Goal: Check status

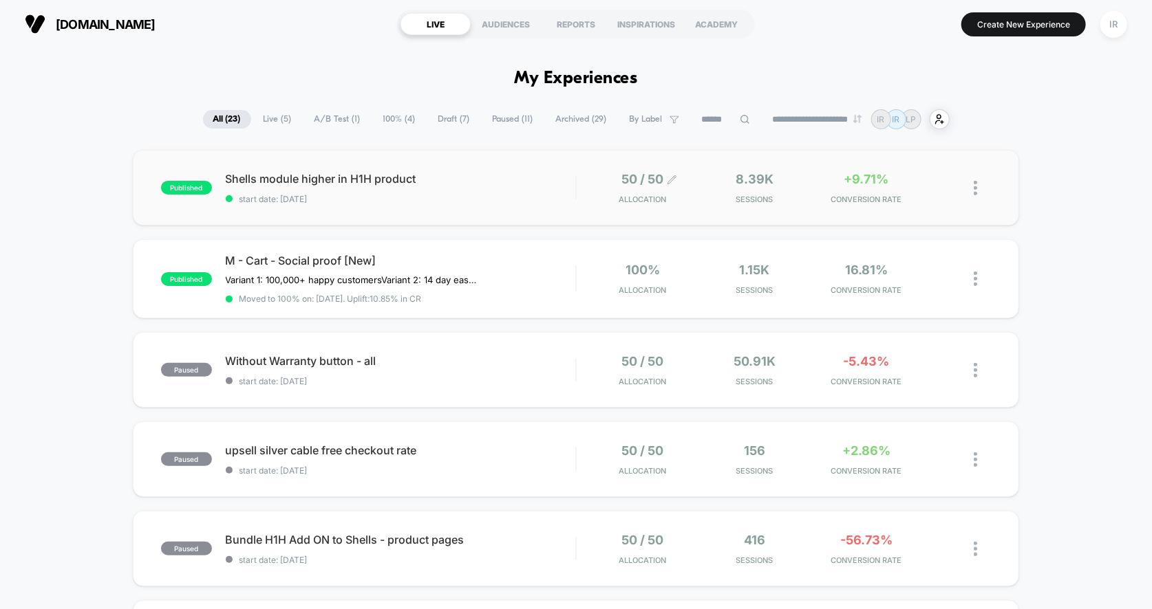
drag, startPoint x: 630, startPoint y: 222, endPoint x: 630, endPoint y: 193, distance: 29.6
click at [629, 193] on div "published Shells module higher in H1H product start date: [DATE] 50 / 50 Alloca…" at bounding box center [576, 188] width 887 height 76
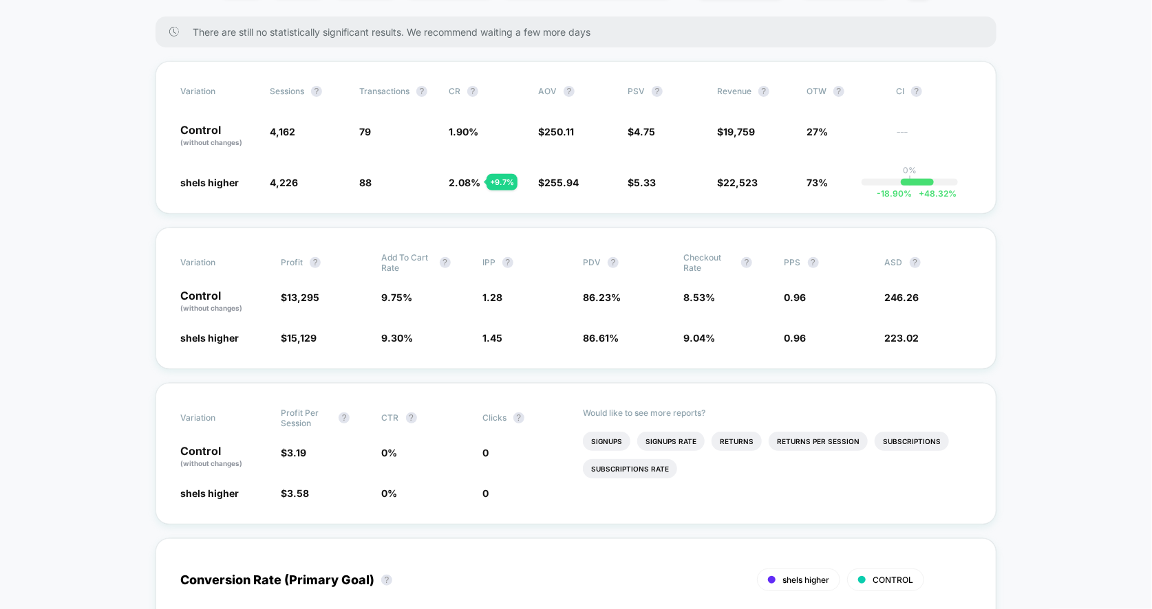
scroll to position [278, 0]
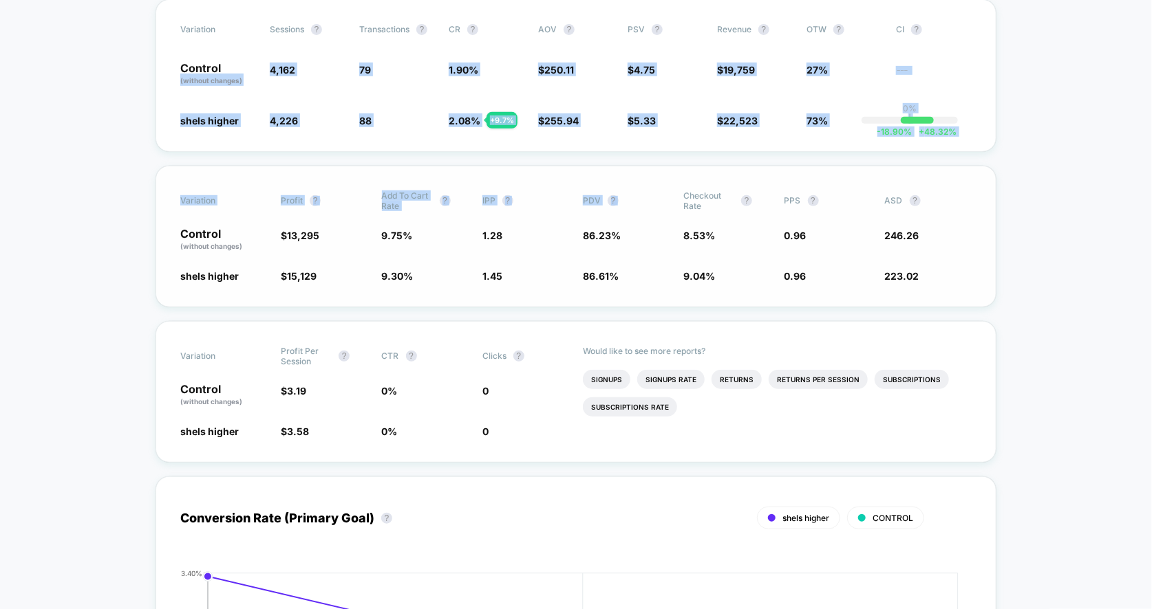
drag, startPoint x: 163, startPoint y: 73, endPoint x: 728, endPoint y: 166, distance: 572.5
click at [728, 167] on div "Variation Profit ? Add To Cart Rate ? IPP ? PDV ? Checkout Rate ? PPS ? ASD ? C…" at bounding box center [575, 237] width 841 height 142
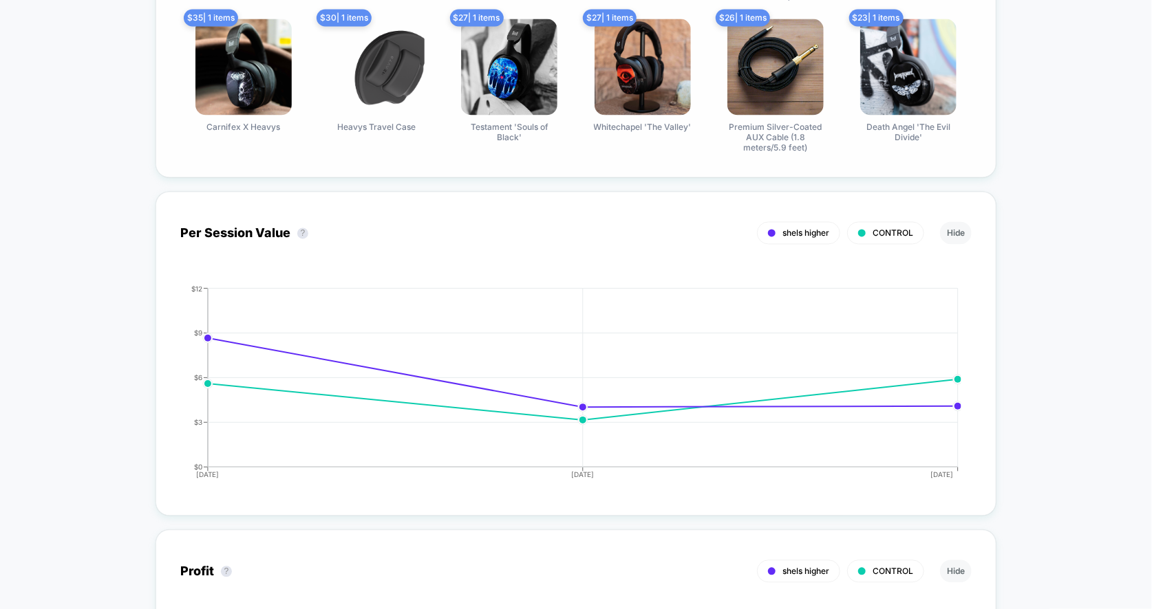
scroll to position [1229, 0]
